Goal: Information Seeking & Learning: Learn about a topic

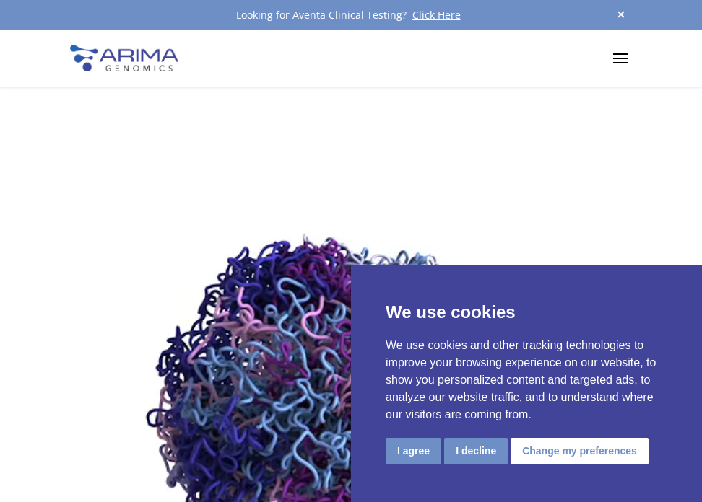
click at [411, 450] on button "I agree" at bounding box center [414, 451] width 56 height 27
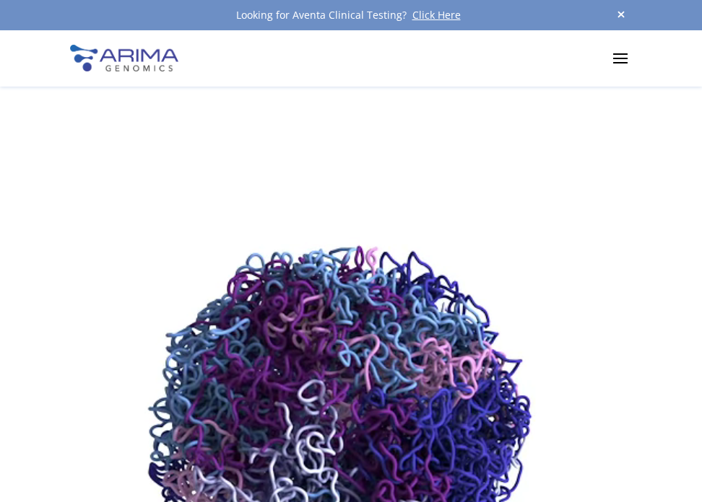
click at [621, 51] on span at bounding box center [620, 57] width 23 height 23
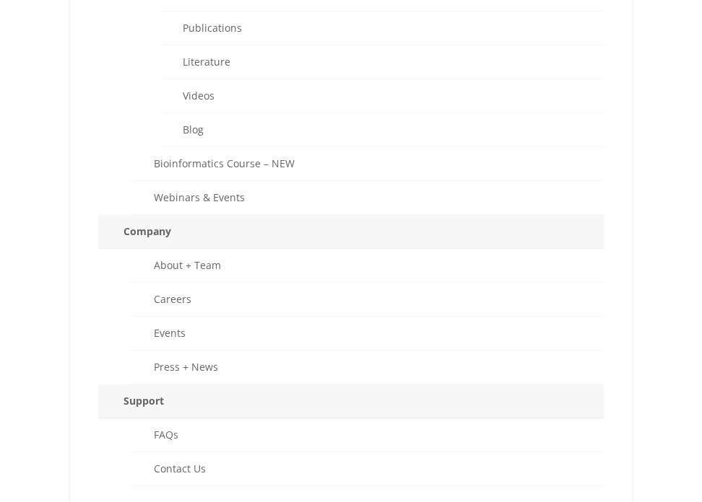
scroll to position [887, 0]
click at [212, 263] on link "About + Team" at bounding box center [367, 265] width 473 height 34
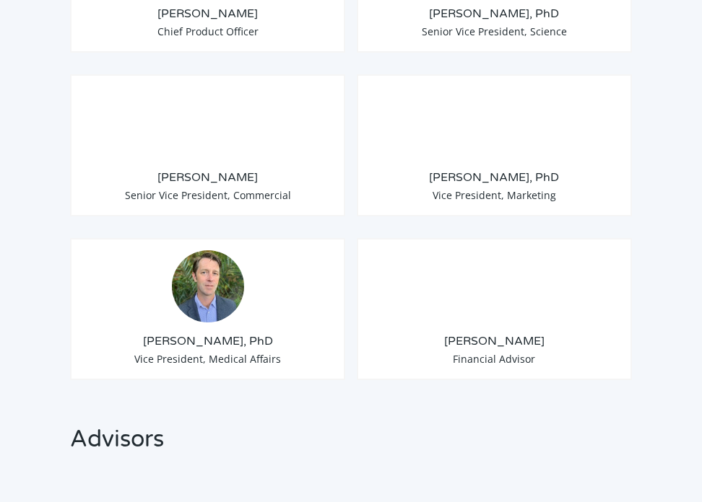
scroll to position [1606, 0]
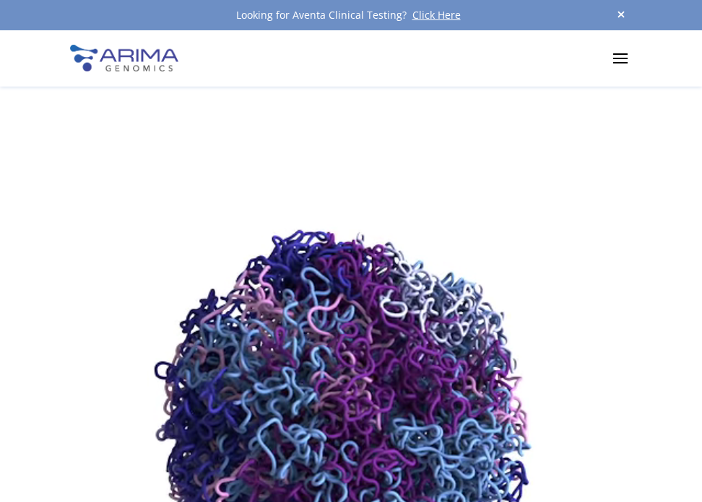
click at [623, 52] on span at bounding box center [620, 57] width 23 height 23
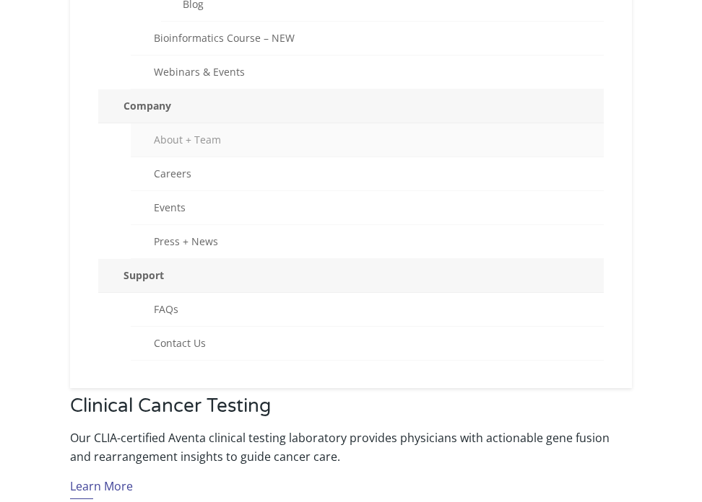
scroll to position [1016, 0]
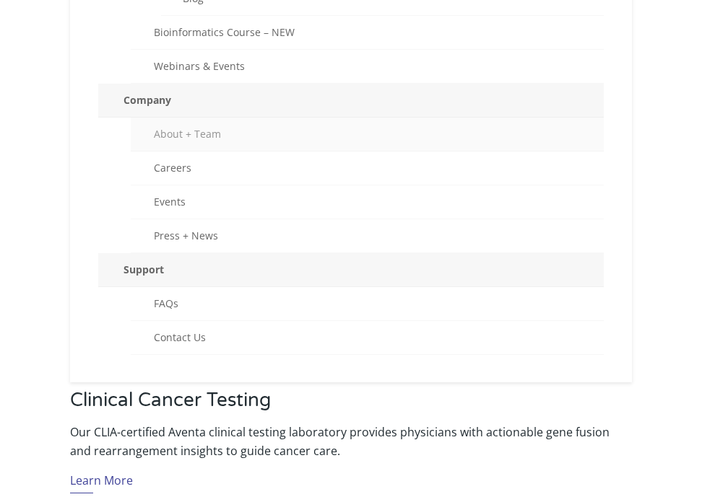
click at [197, 133] on link "About + Team" at bounding box center [367, 135] width 473 height 34
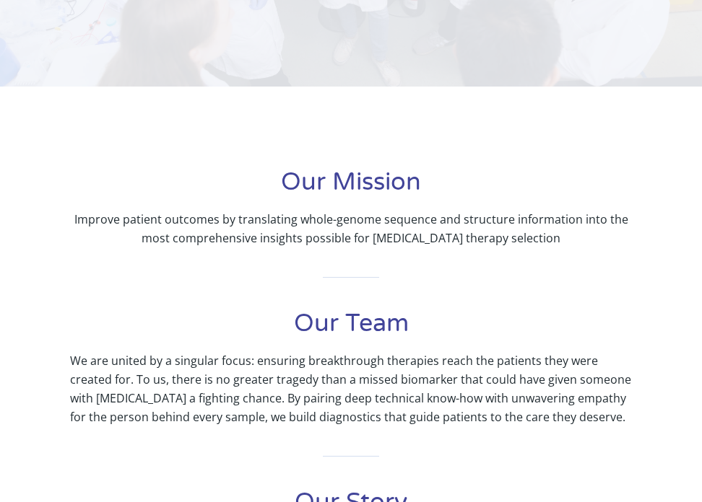
scroll to position [240, 0]
